Goal: Task Accomplishment & Management: Use online tool/utility

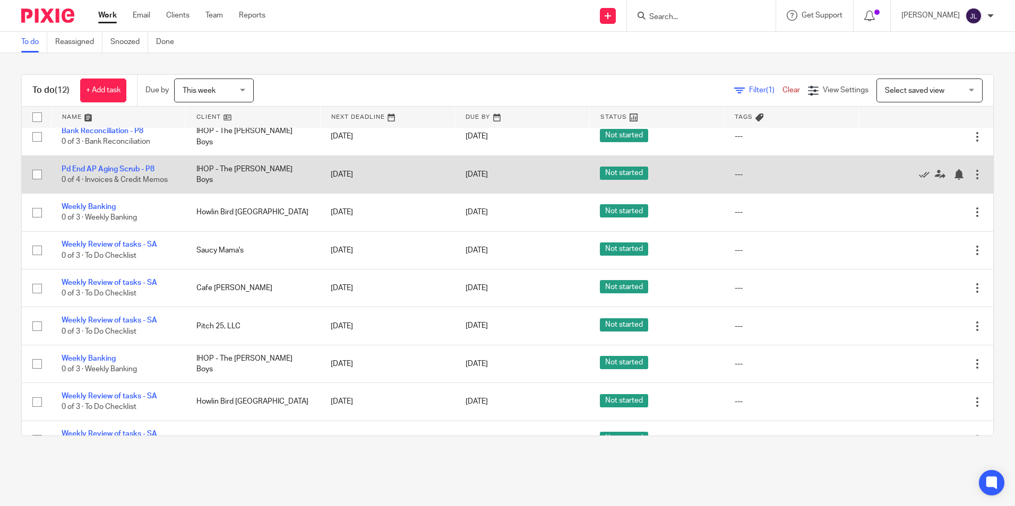
scroll to position [106, 0]
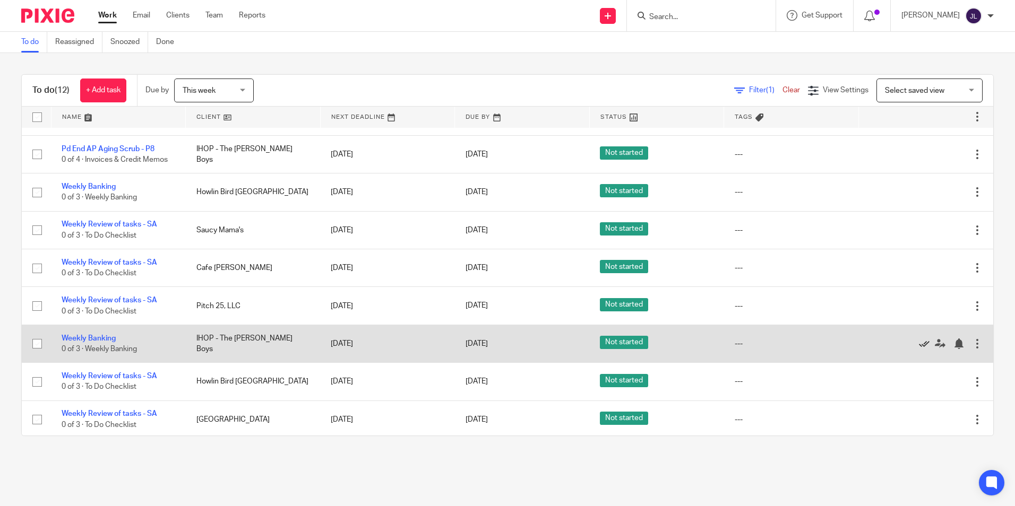
click at [919, 346] on icon at bounding box center [924, 344] width 11 height 11
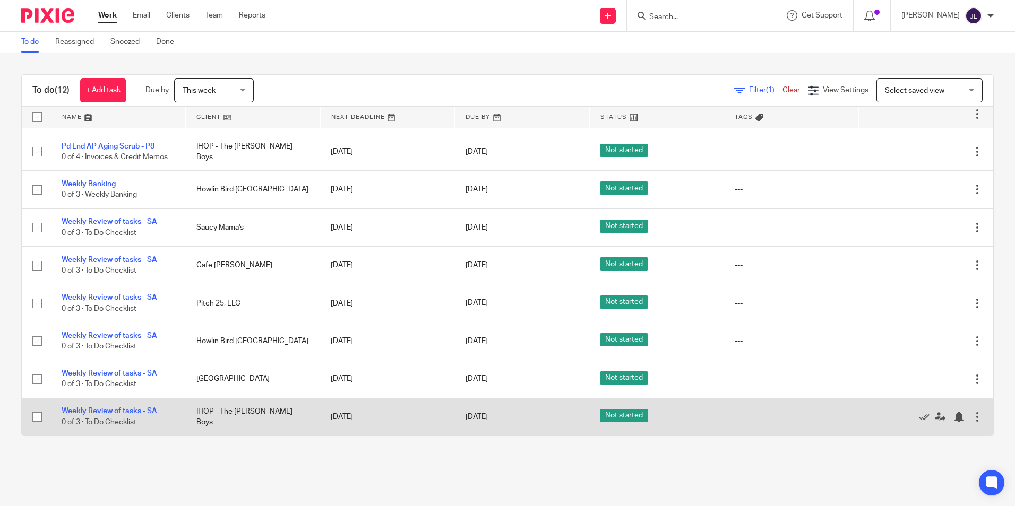
click at [299, 420] on td "IHOP - The [PERSON_NAME] Boys" at bounding box center [253, 417] width 135 height 38
click at [141, 411] on link "Weekly Review of tasks - SA" at bounding box center [110, 411] width 96 height 7
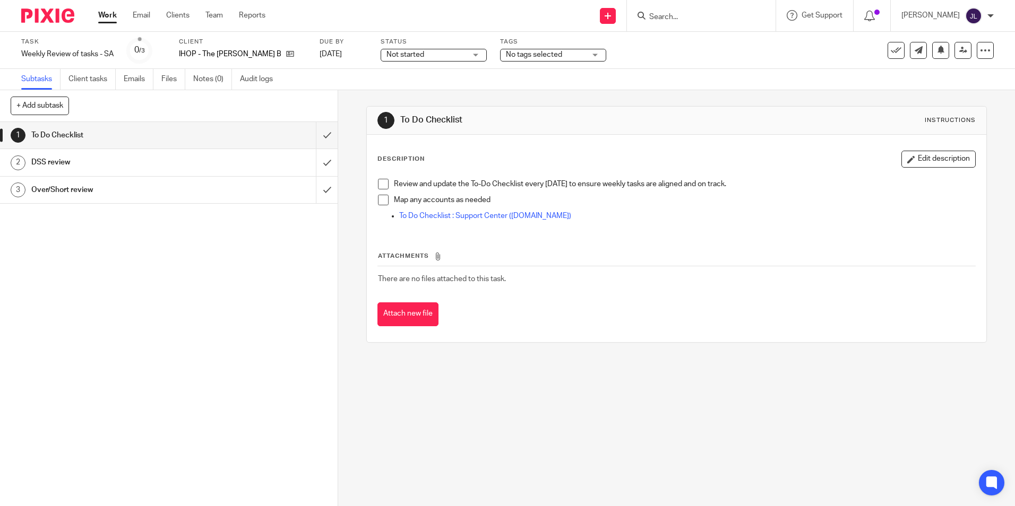
click at [379, 187] on span at bounding box center [383, 184] width 11 height 11
click at [183, 161] on h1 "DSS review" at bounding box center [122, 162] width 183 height 16
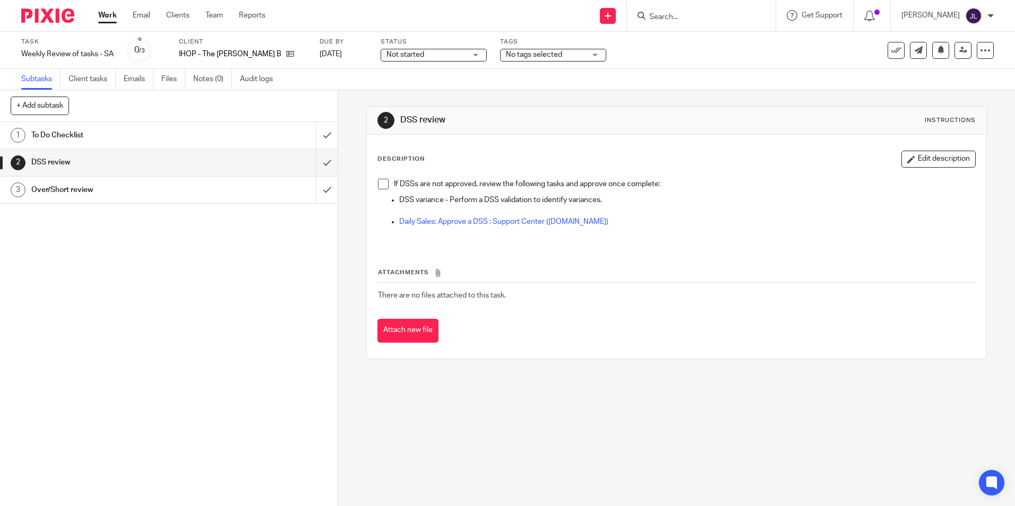
click at [378, 184] on span at bounding box center [383, 184] width 11 height 11
click at [77, 193] on h1 "Over/Short review" at bounding box center [122, 190] width 183 height 16
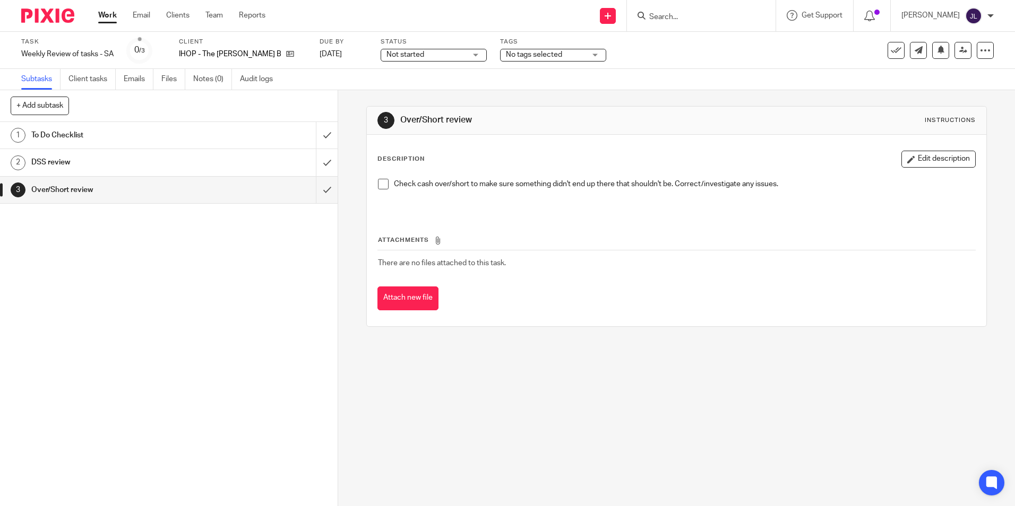
click at [49, 15] on img at bounding box center [47, 15] width 53 height 14
